Goal: Book appointment/travel/reservation

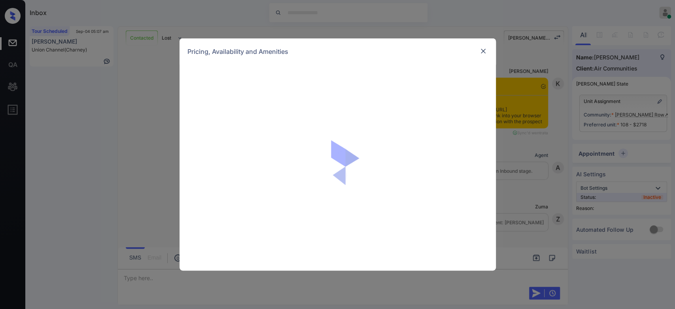
scroll to position [415, 0]
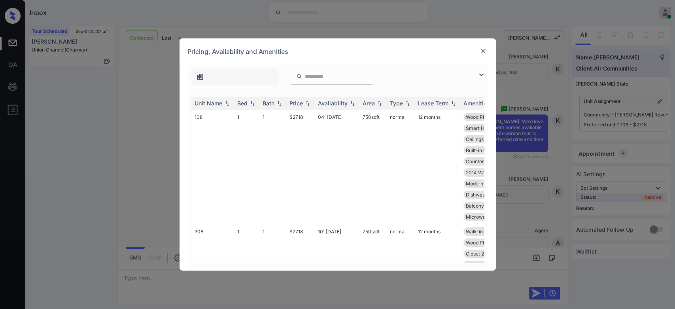
click at [484, 49] on img at bounding box center [483, 51] width 8 height 8
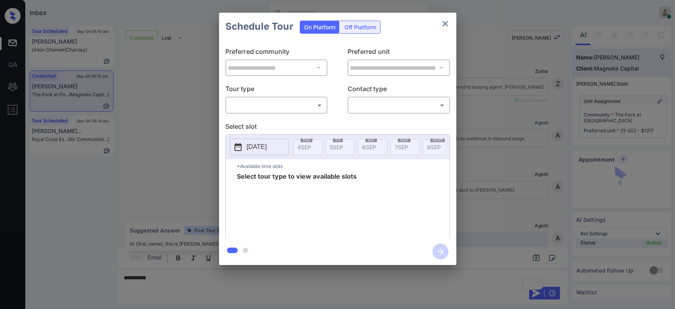
click at [295, 107] on body "Inbox Mukesh Online Set yourself offline Set yourself on break Profile Switch t…" at bounding box center [337, 154] width 675 height 309
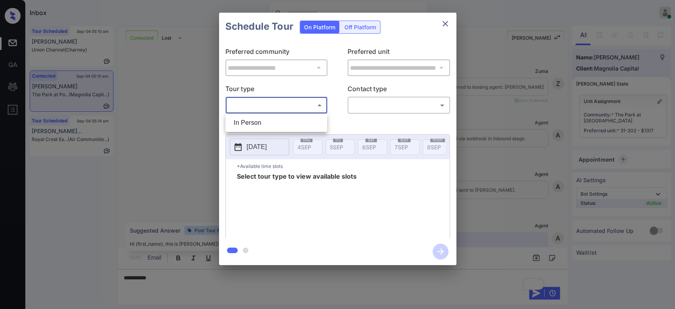
scroll to position [508, 0]
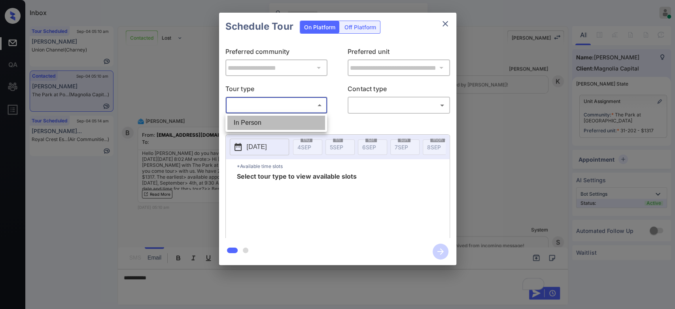
click at [272, 121] on li "In Person" at bounding box center [276, 123] width 98 height 14
type input "********"
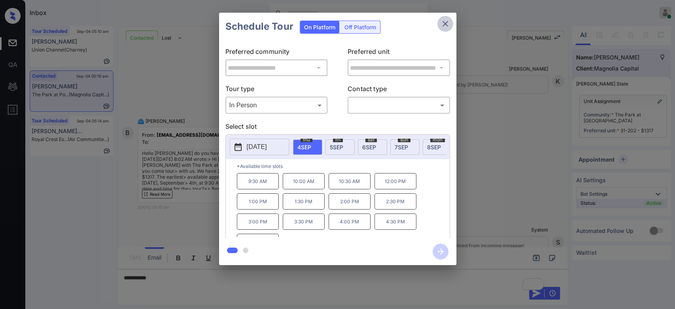
click at [447, 24] on icon "close" at bounding box center [445, 23] width 9 height 9
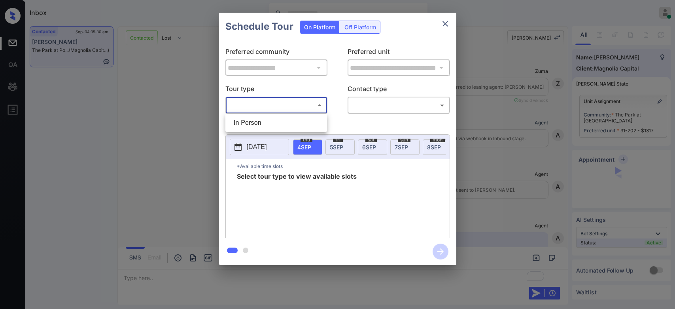
click at [301, 105] on body "Inbox Mukesh Online Set yourself offline Set yourself on break Profile Switch t…" at bounding box center [337, 154] width 675 height 309
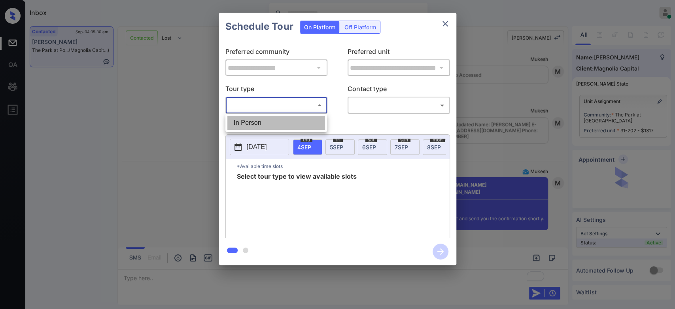
click at [256, 125] on li "In Person" at bounding box center [276, 123] width 98 height 14
type input "********"
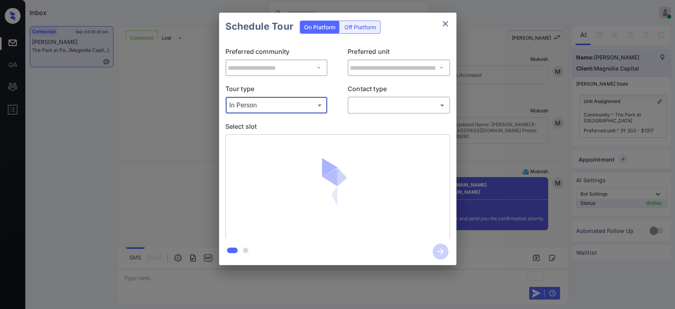
click at [394, 103] on body "Inbox Mukesh Online Set yourself offline Set yourself on break Profile Switch t…" at bounding box center [337, 154] width 675 height 309
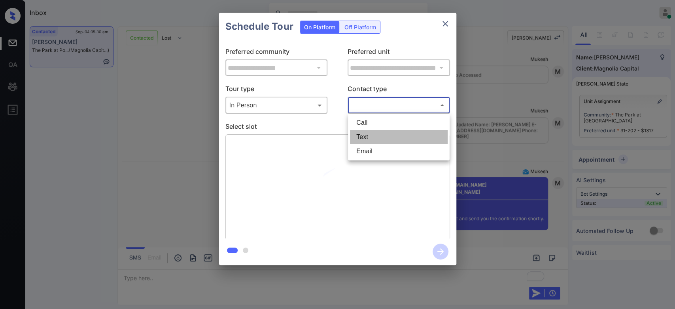
click at [370, 136] on li "Text" at bounding box center [399, 137] width 98 height 14
type input "****"
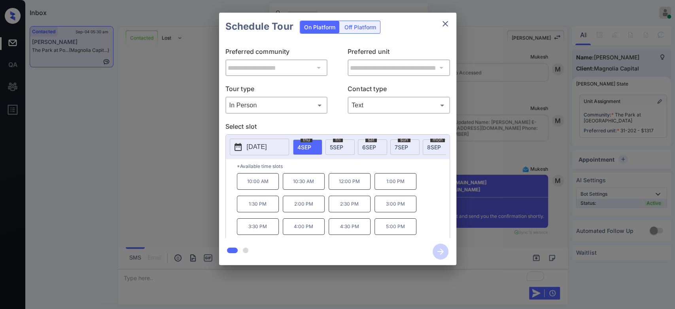
click at [394, 185] on p "1:00 PM" at bounding box center [396, 181] width 42 height 17
click at [443, 247] on icon "button" at bounding box center [441, 251] width 16 height 16
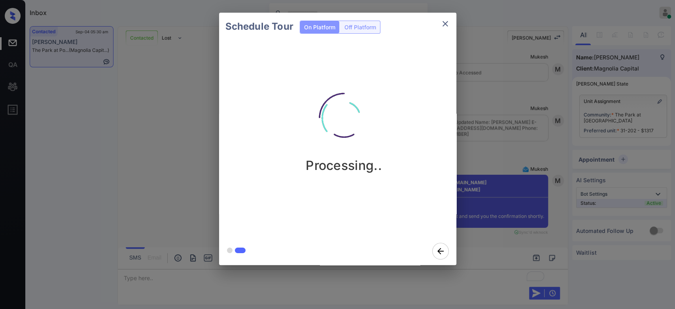
click at [482, 131] on div "Schedule Tour On Platform Off Platform Processing.." at bounding box center [337, 138] width 675 height 277
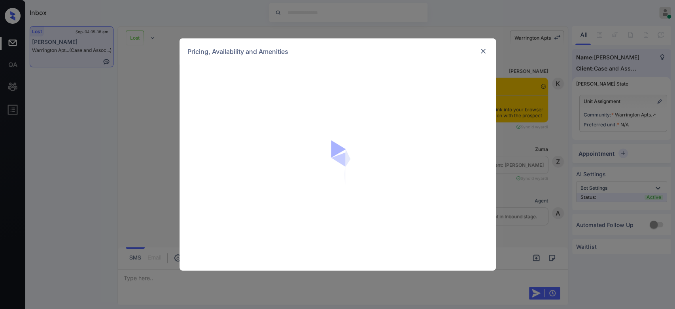
scroll to position [2295, 0]
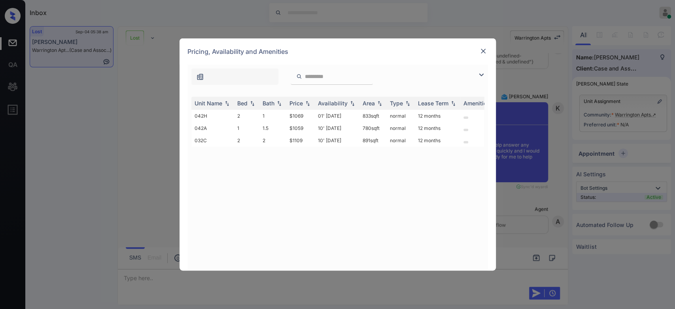
click at [486, 50] on img at bounding box center [483, 51] width 8 height 8
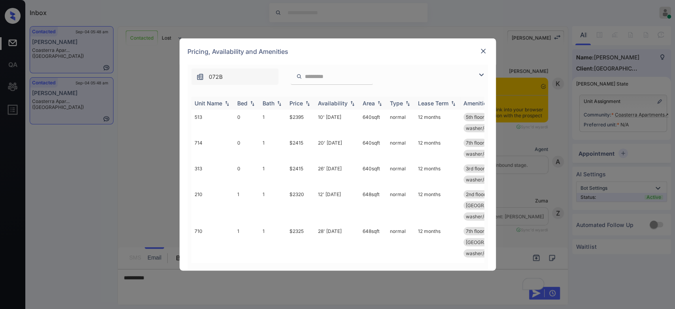
scroll to position [934, 0]
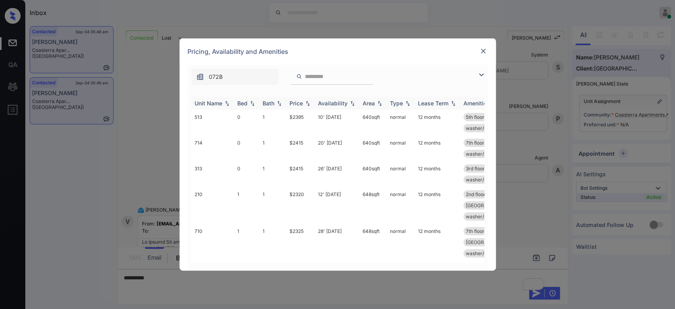
click at [300, 100] on div "Price" at bounding box center [296, 103] width 13 height 7
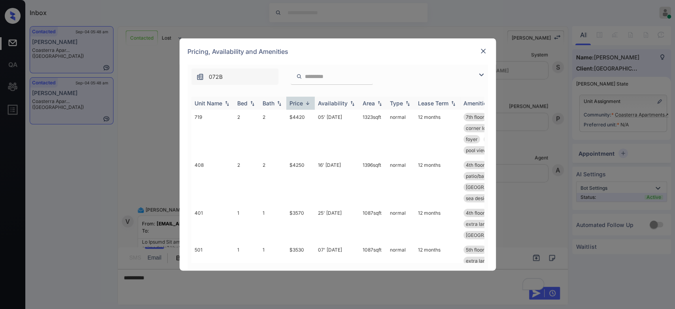
click at [300, 100] on div "Price" at bounding box center [296, 103] width 13 height 7
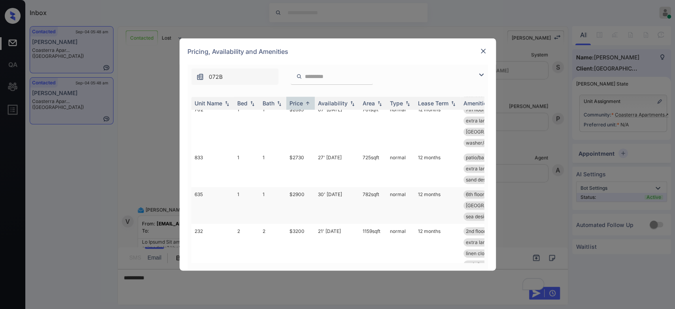
scroll to position [731, 0]
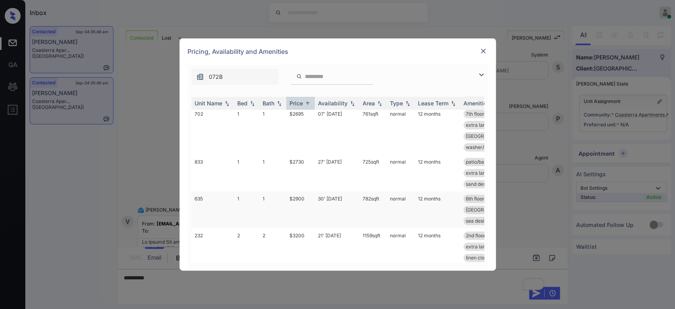
click at [368, 191] on td "782 sqft" at bounding box center [373, 209] width 27 height 37
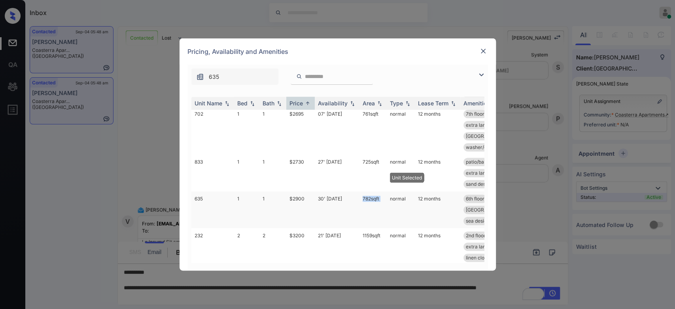
click at [368, 191] on td "782 sqft" at bounding box center [373, 209] width 27 height 37
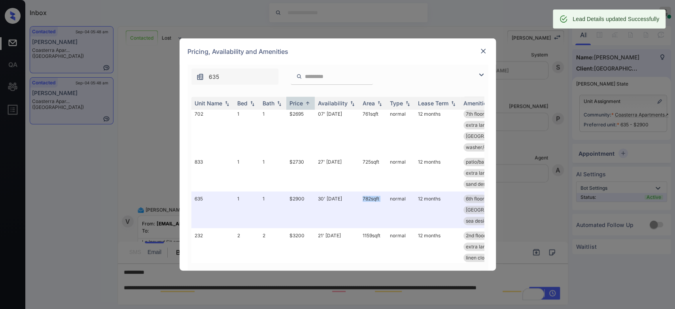
click at [485, 53] on img at bounding box center [483, 51] width 8 height 8
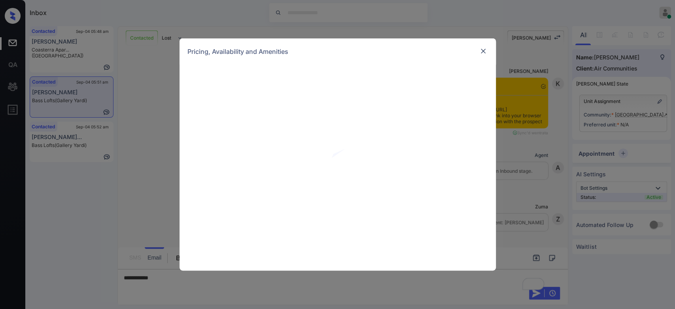
scroll to position [705, 0]
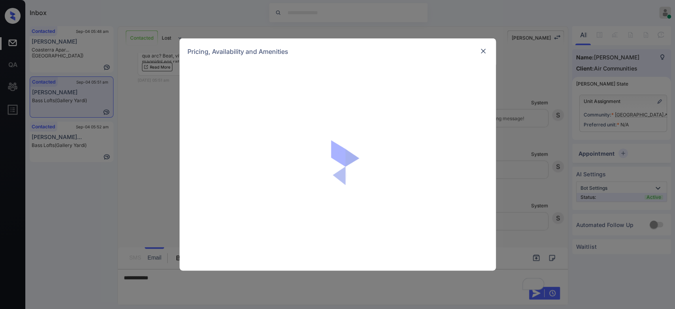
click at [306, 109] on div at bounding box center [338, 167] width 316 height 206
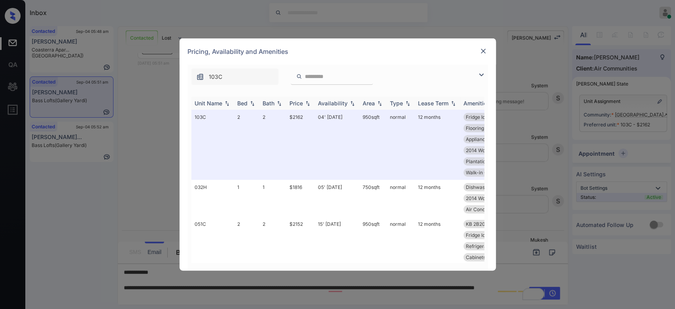
click at [299, 98] on th "Price" at bounding box center [300, 103] width 28 height 13
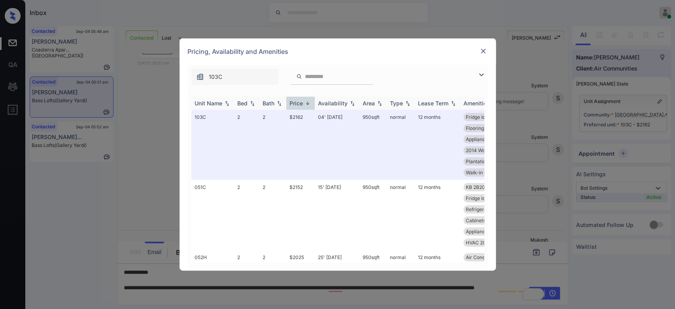
click at [299, 98] on th "Price" at bounding box center [300, 103] width 28 height 13
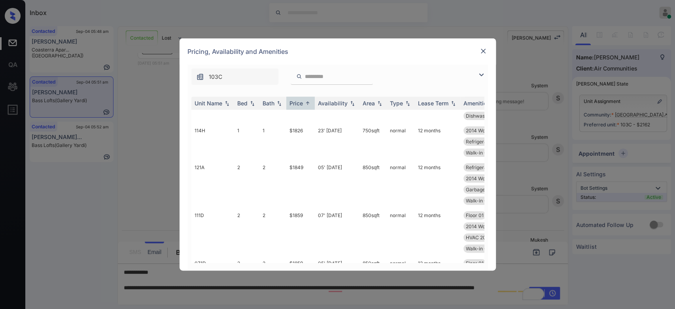
scroll to position [149, 0]
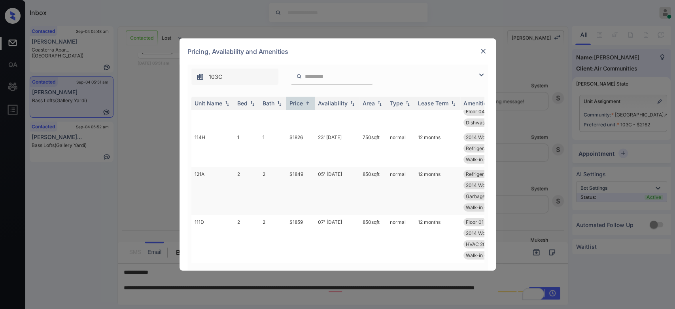
click at [295, 190] on td "$1849" at bounding box center [300, 191] width 28 height 48
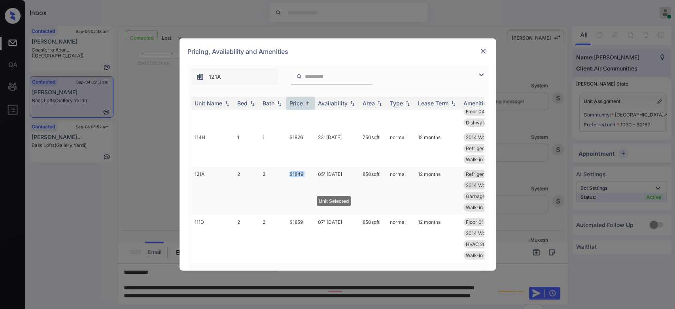
click at [295, 190] on td "$1849" at bounding box center [300, 191] width 28 height 48
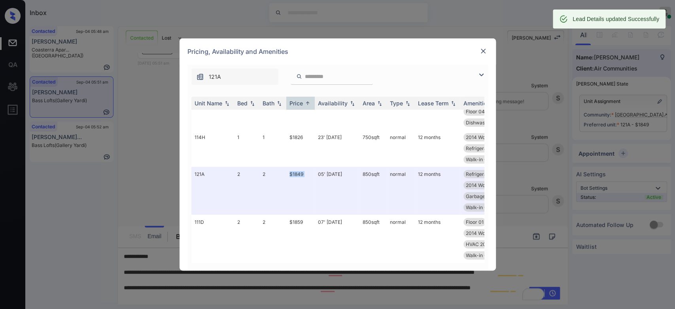
click at [481, 53] on img at bounding box center [483, 51] width 8 height 8
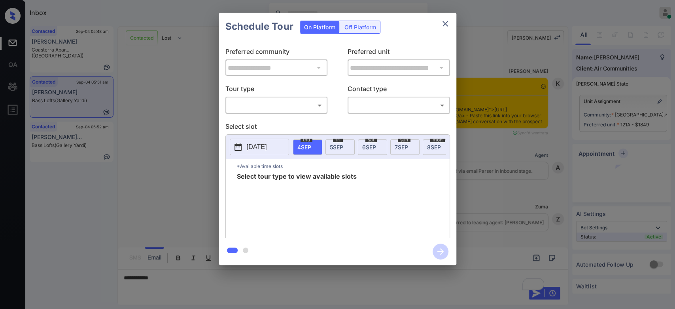
scroll to position [591, 0]
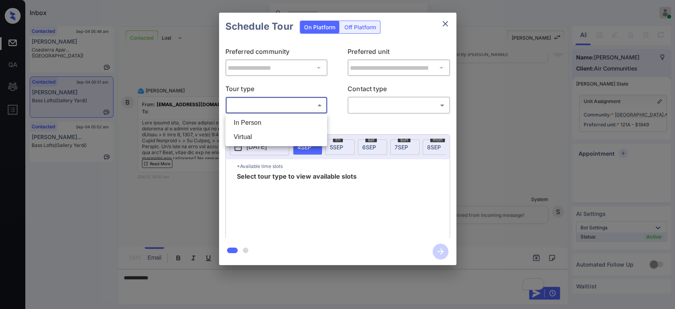
click at [292, 106] on body "Inbox Mukesh Online Set yourself offline Set yourself on break Profile Switch t…" at bounding box center [337, 154] width 675 height 309
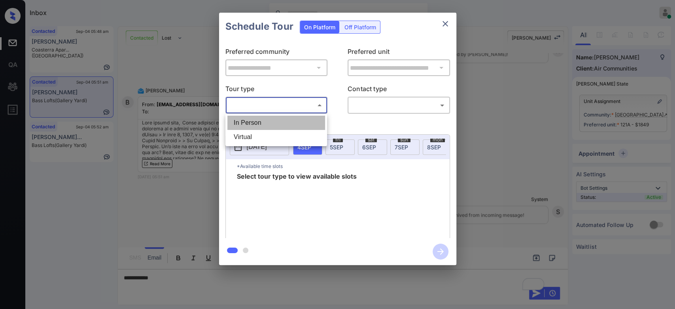
click at [270, 118] on li "In Person" at bounding box center [276, 123] width 98 height 14
type input "********"
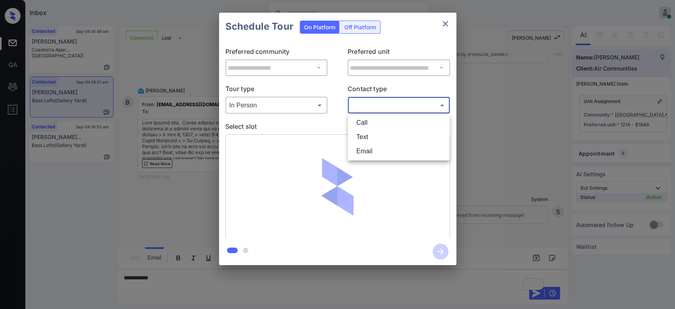
drag, startPoint x: 384, startPoint y: 103, endPoint x: 377, endPoint y: 135, distance: 33.4
click at [377, 135] on body "Inbox Mukesh Online Set yourself offline Set yourself on break Profile Switch t…" at bounding box center [337, 154] width 675 height 309
click at [377, 135] on li "Text" at bounding box center [399, 137] width 98 height 14
type input "****"
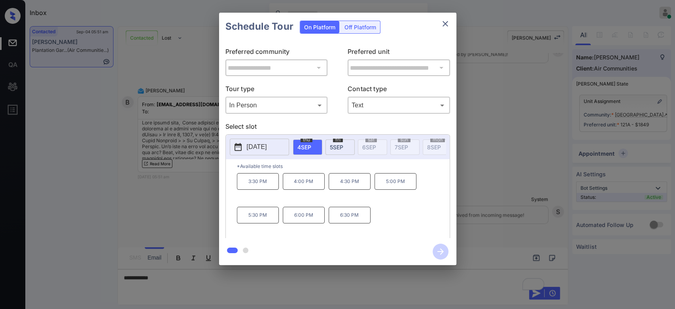
click at [267, 146] on p "2025-09-04" at bounding box center [257, 146] width 20 height 9
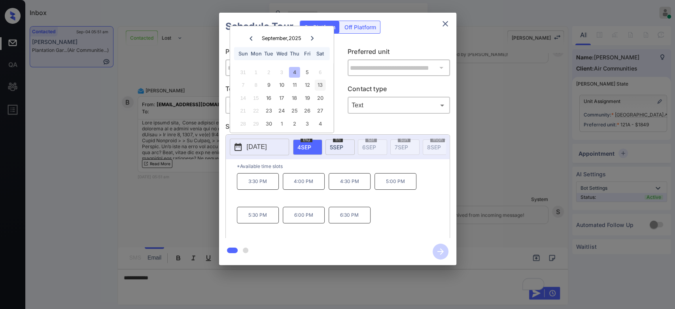
click at [321, 81] on div "13" at bounding box center [320, 85] width 11 height 11
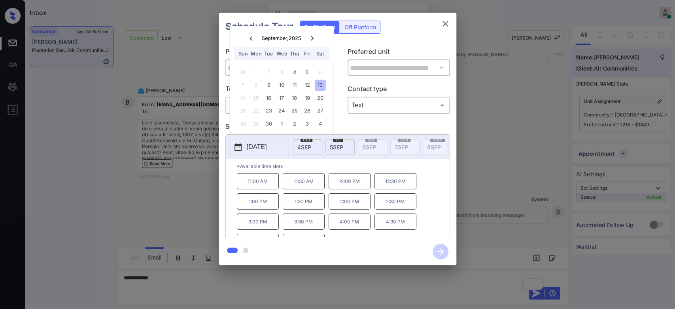
scroll to position [13, 0]
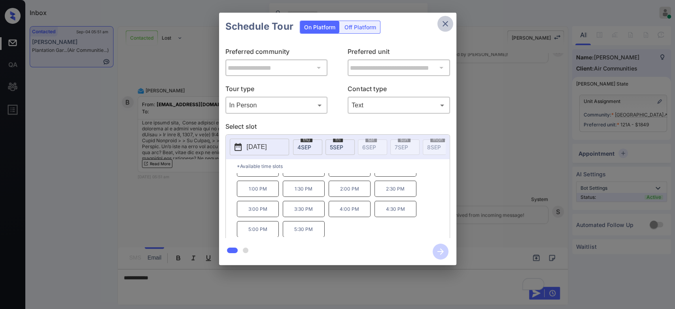
click at [445, 26] on icon "close" at bounding box center [445, 23] width 9 height 9
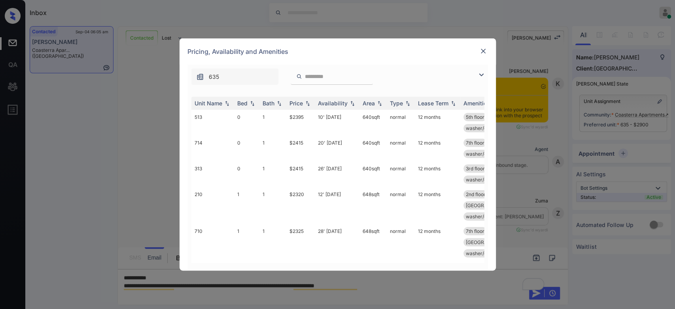
scroll to position [1564, 0]
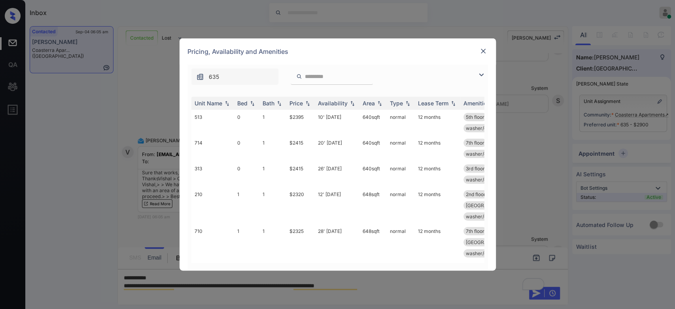
click at [330, 73] on input "search" at bounding box center [336, 76] width 65 height 7
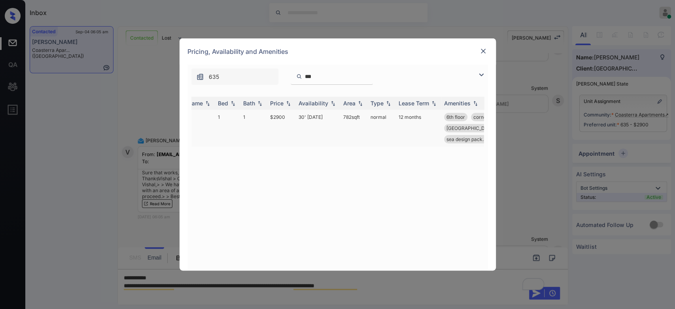
scroll to position [0, 0]
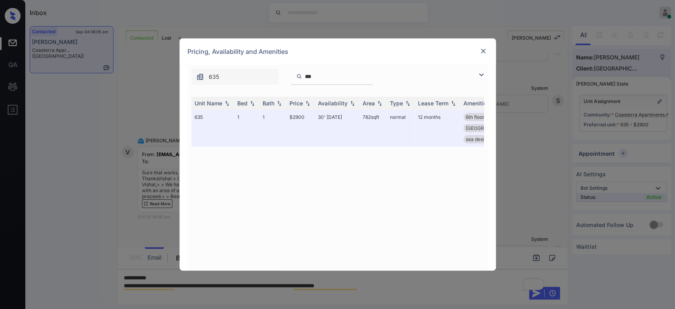
type input "***"
click at [482, 47] on img at bounding box center [483, 51] width 8 height 8
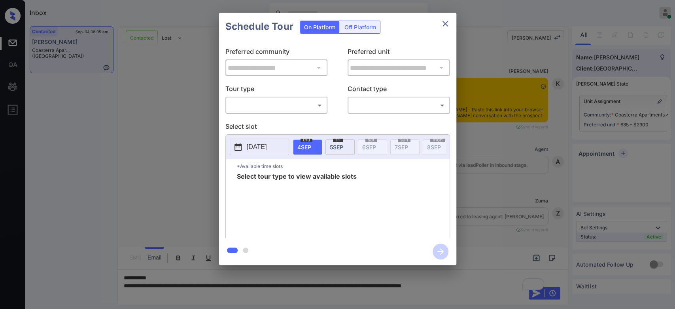
scroll to position [954, 0]
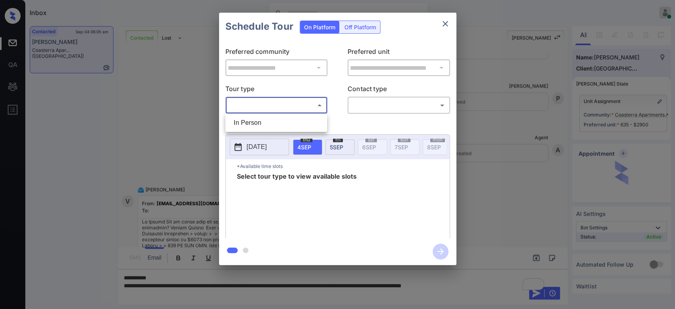
click at [296, 108] on body "Inbox Mukesh Online Set yourself offline Set yourself on break Profile Switch t…" at bounding box center [337, 154] width 675 height 309
click at [444, 23] on div at bounding box center [337, 154] width 675 height 309
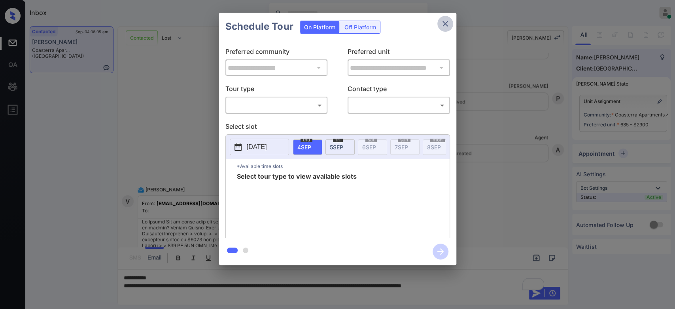
click at [444, 23] on icon "close" at bounding box center [446, 24] width 6 height 6
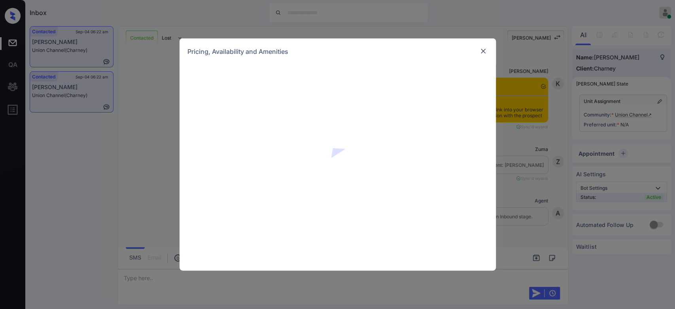
scroll to position [947, 0]
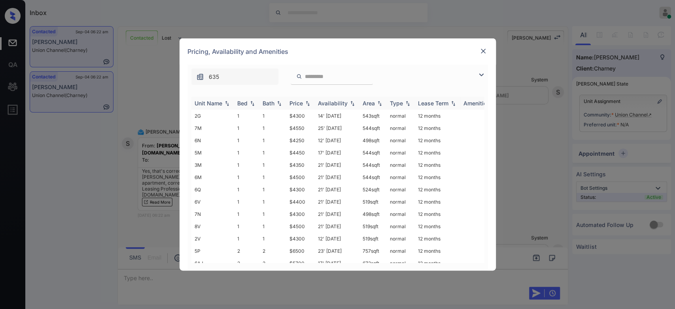
click at [299, 98] on th "Price" at bounding box center [300, 103] width 28 height 13
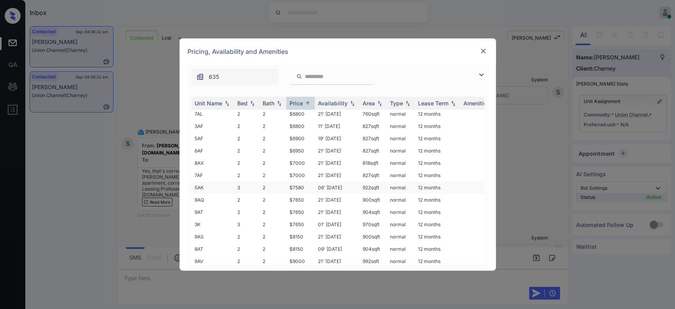
click at [299, 181] on td "$7580" at bounding box center [300, 187] width 28 height 12
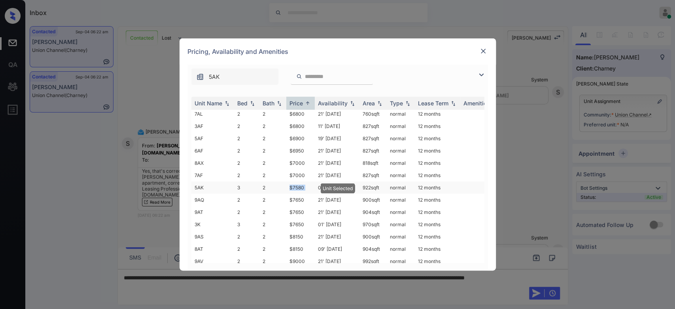
click at [299, 181] on td "$7580" at bounding box center [300, 187] width 28 height 12
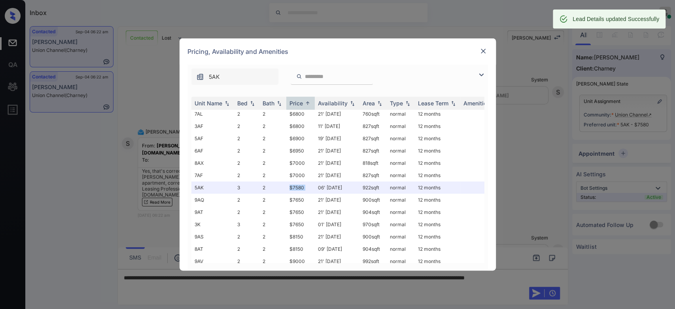
click at [485, 51] on img at bounding box center [483, 51] width 8 height 8
